Goal: Check status: Check status

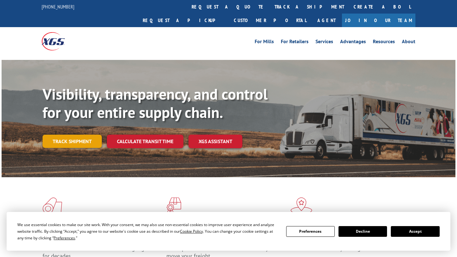
click at [72, 135] on link "Track shipment" at bounding box center [72, 141] width 59 height 13
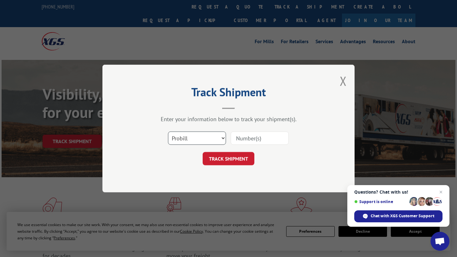
click at [222, 137] on select "Select category... Probill BOL PO" at bounding box center [197, 137] width 58 height 13
select select "bol"
click at [168, 131] on select "Select category... Probill BOL PO" at bounding box center [197, 137] width 58 height 13
click at [249, 137] on input at bounding box center [260, 137] width 58 height 13
paste input "392881872462"
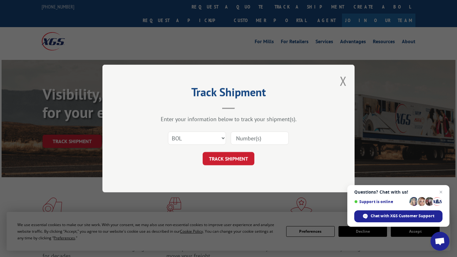
type input "392881872462"
click button "TRACK SHIPMENT" at bounding box center [229, 158] width 52 height 13
